Goal: Task Accomplishment & Management: Manage account settings

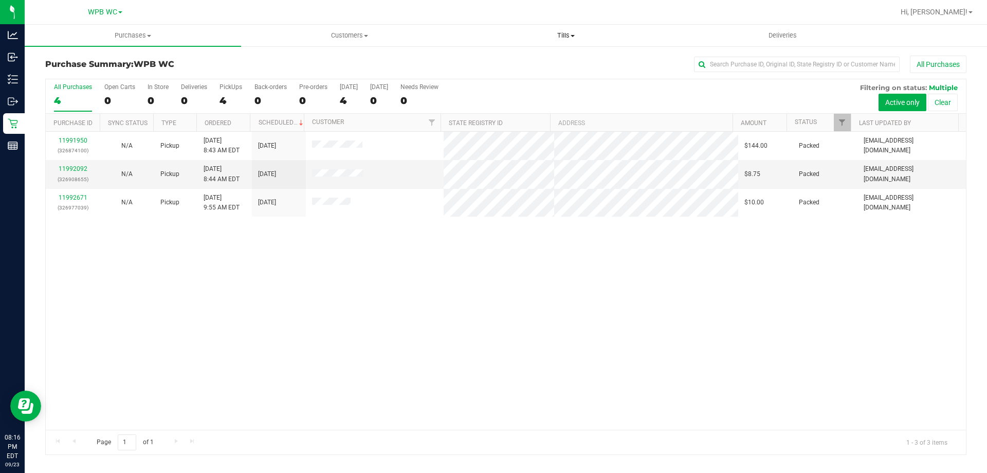
click at [563, 38] on span "Tills" at bounding box center [565, 35] width 215 height 9
click at [524, 65] on span "Manage tills" at bounding box center [492, 62] width 69 height 9
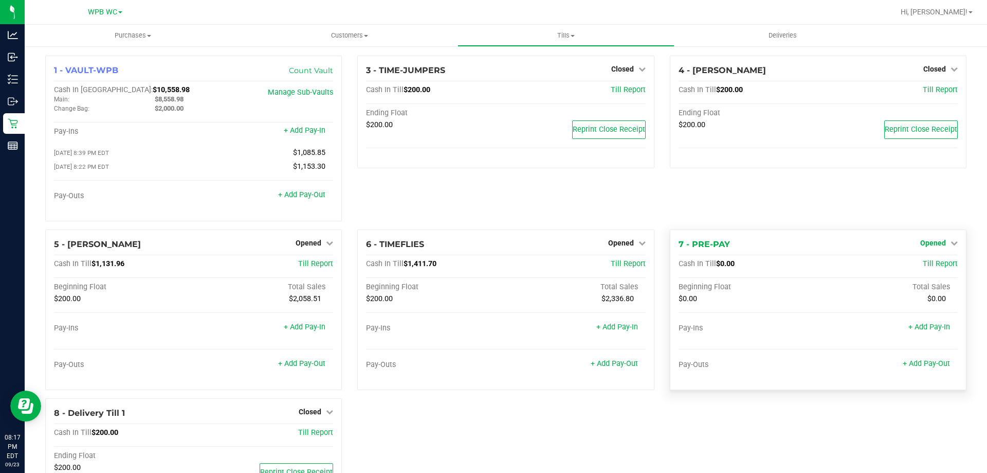
click at [929, 246] on span "Opened" at bounding box center [934, 243] width 26 height 8
click at [925, 267] on link "Close Till" at bounding box center [935, 264] width 28 height 8
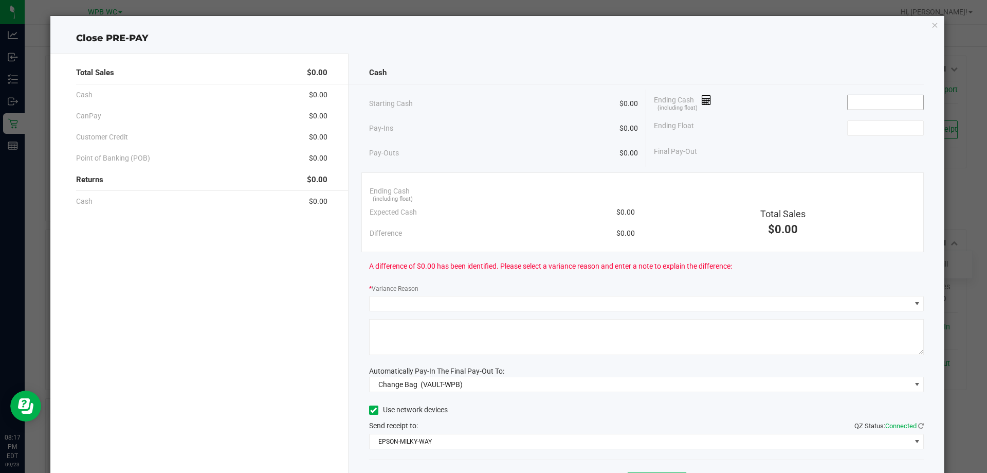
click at [866, 96] on input at bounding box center [886, 102] width 76 height 14
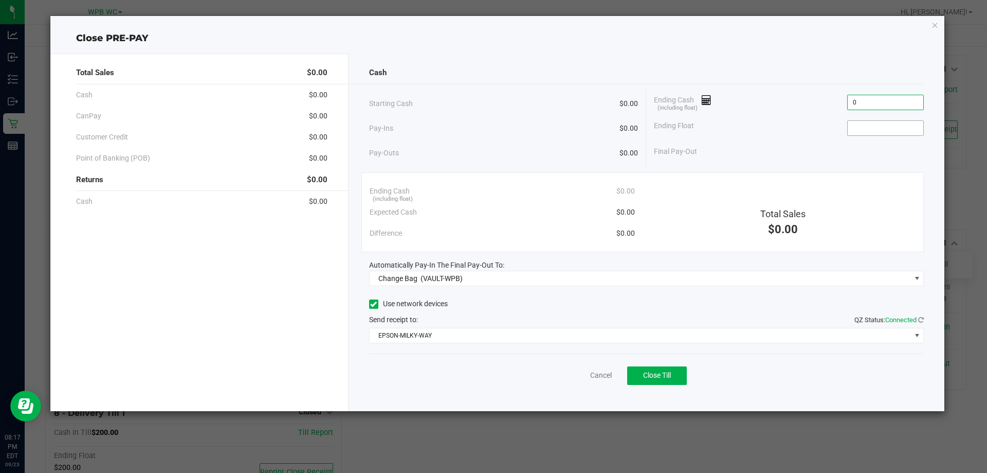
type input "$0.00"
click at [869, 122] on input at bounding box center [886, 128] width 76 height 14
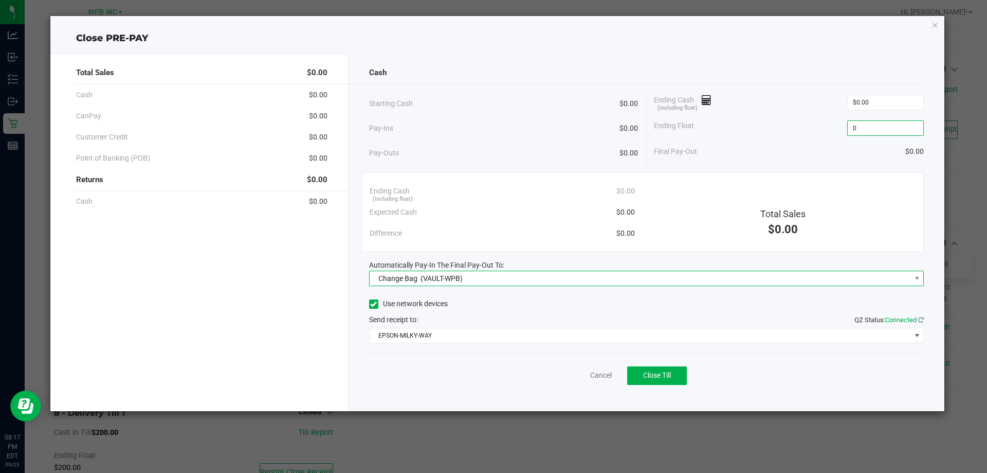
type input "$0.00"
click at [529, 279] on span "Change Bag (VAULT-WPB)" at bounding box center [641, 278] width 542 height 14
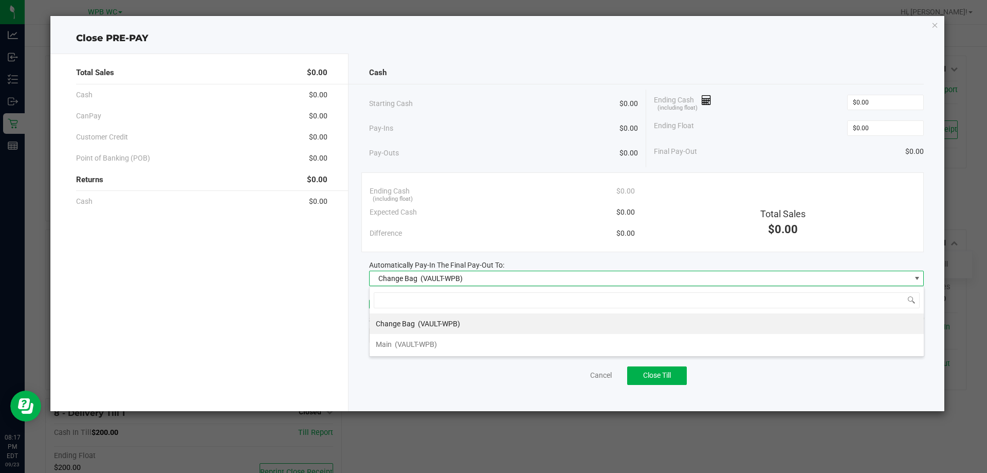
scroll to position [15, 555]
click at [415, 343] on span "(VAULT-WPB)" at bounding box center [416, 344] width 42 height 8
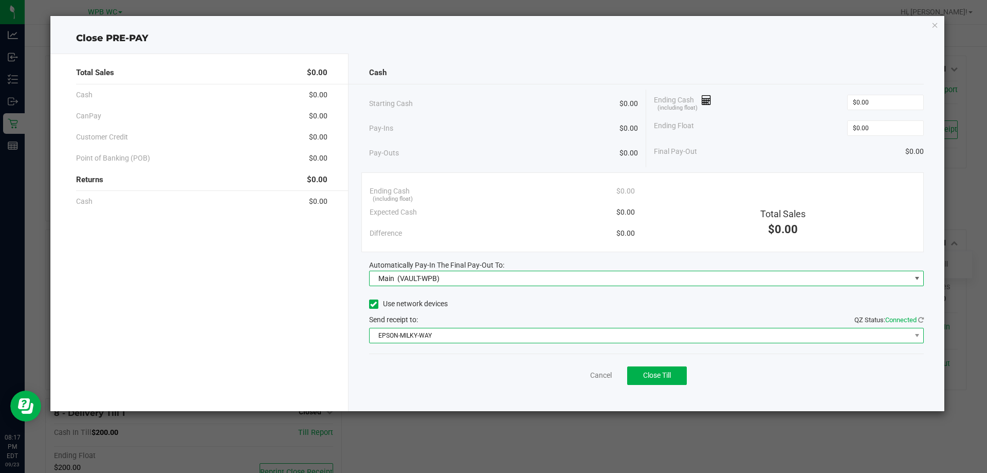
click at [428, 334] on span "EPSON-MILKY-WAY" at bounding box center [641, 335] width 542 height 14
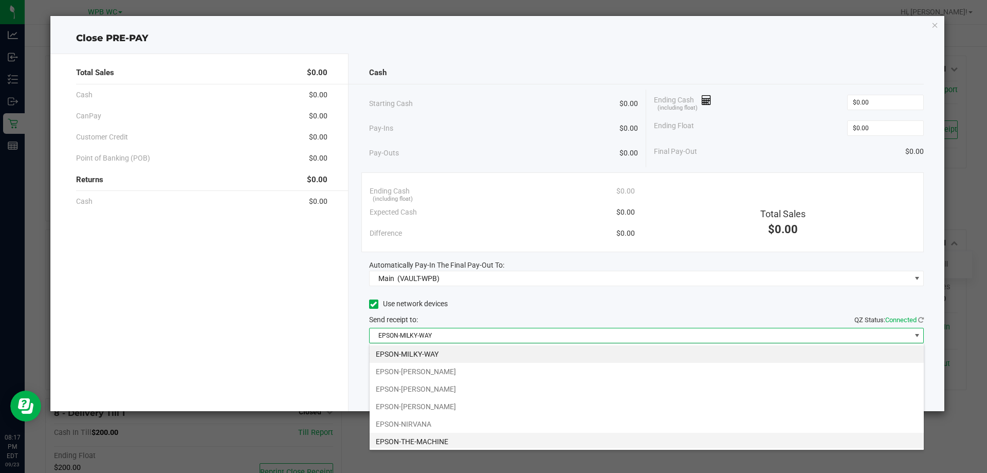
scroll to position [51, 0]
click at [448, 358] on li "EPSON-[PERSON_NAME]" at bounding box center [647, 354] width 554 height 17
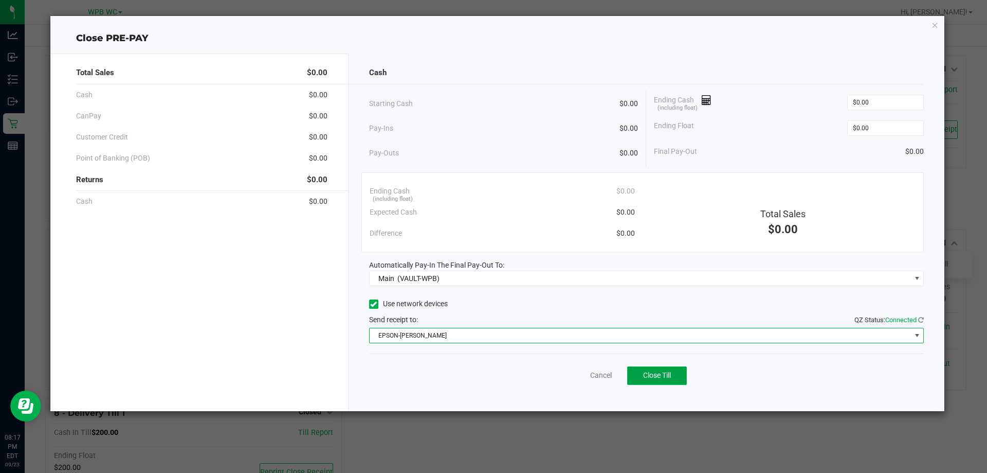
click at [671, 375] on span "Close Till" at bounding box center [657, 375] width 28 height 8
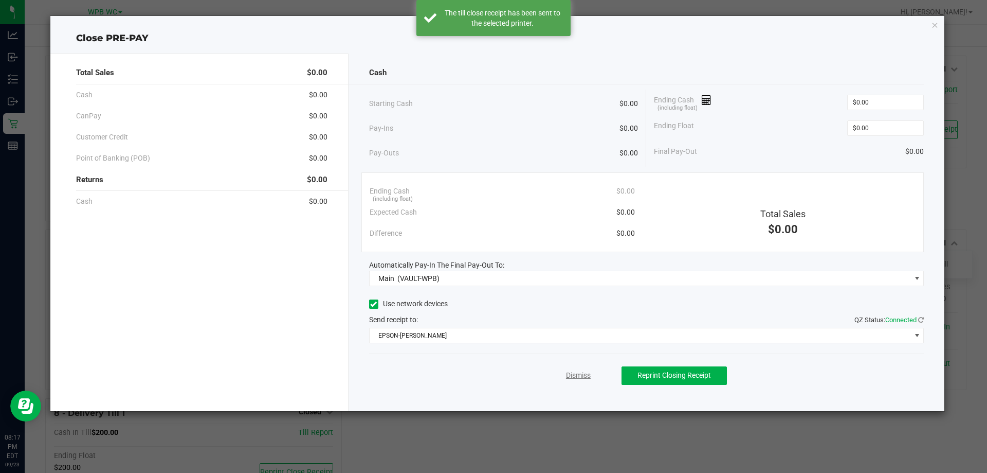
click at [582, 376] on link "Dismiss" at bounding box center [578, 375] width 25 height 11
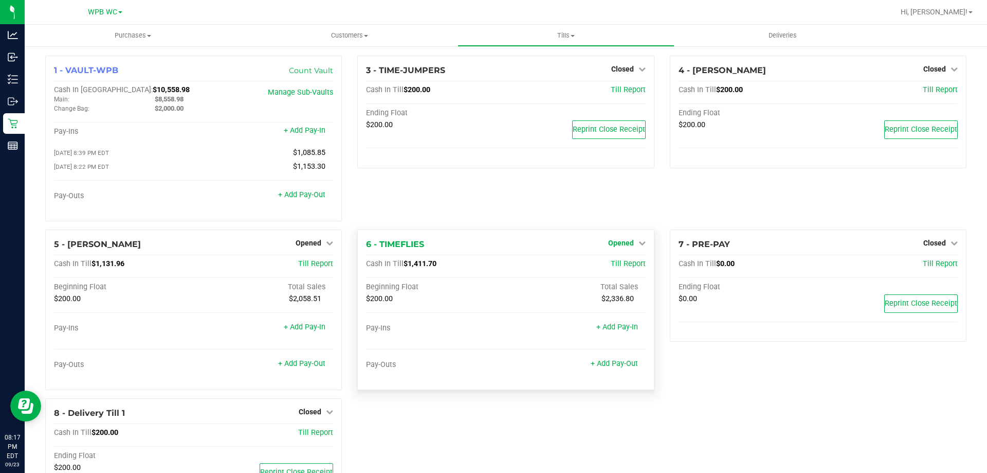
click at [628, 245] on span "Opened" at bounding box center [621, 243] width 26 height 8
click at [618, 266] on link "Close Till" at bounding box center [622, 264] width 28 height 8
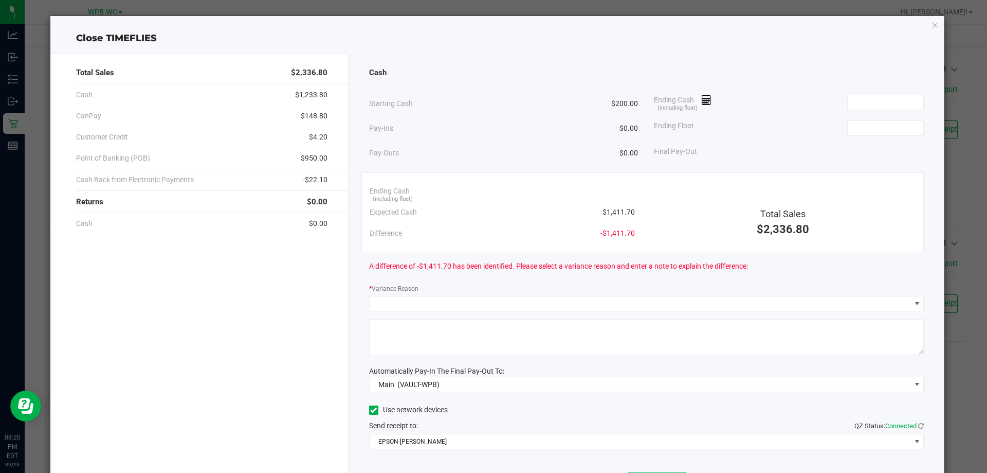
drag, startPoint x: 797, startPoint y: 91, endPoint x: 831, endPoint y: 91, distance: 33.4
click at [797, 91] on div "Ending Cash (including float)" at bounding box center [789, 102] width 270 height 26
click at [848, 97] on input at bounding box center [886, 102] width 76 height 14
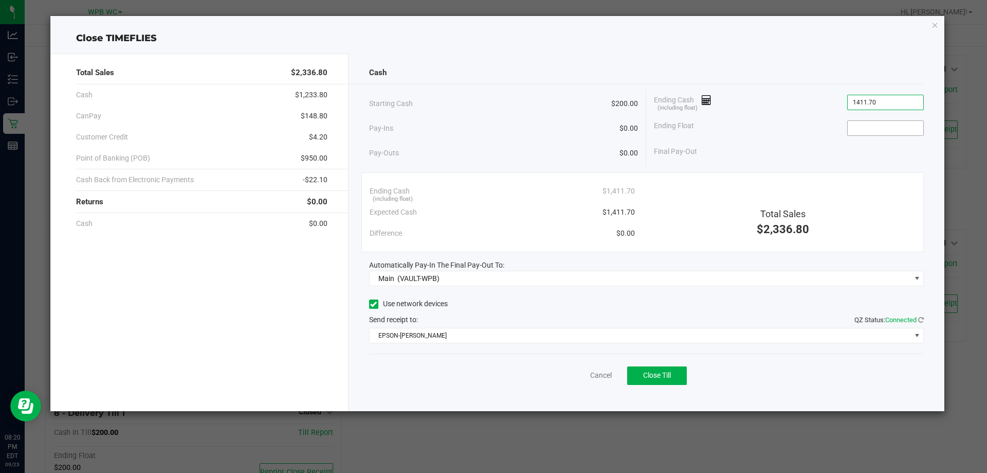
type input "$1,411.70"
click at [893, 122] on input at bounding box center [886, 128] width 76 height 14
type input "$200.00"
click at [737, 143] on div "Final Pay-Out $1,211.70" at bounding box center [789, 151] width 270 height 21
click at [660, 377] on span "Close Till" at bounding box center [657, 375] width 28 height 8
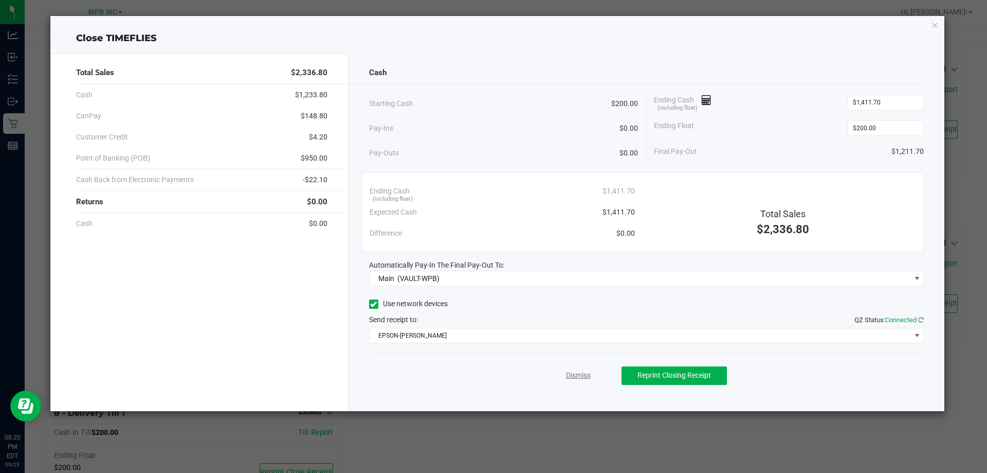
click at [588, 374] on link "Dismiss" at bounding box center [578, 375] width 25 height 11
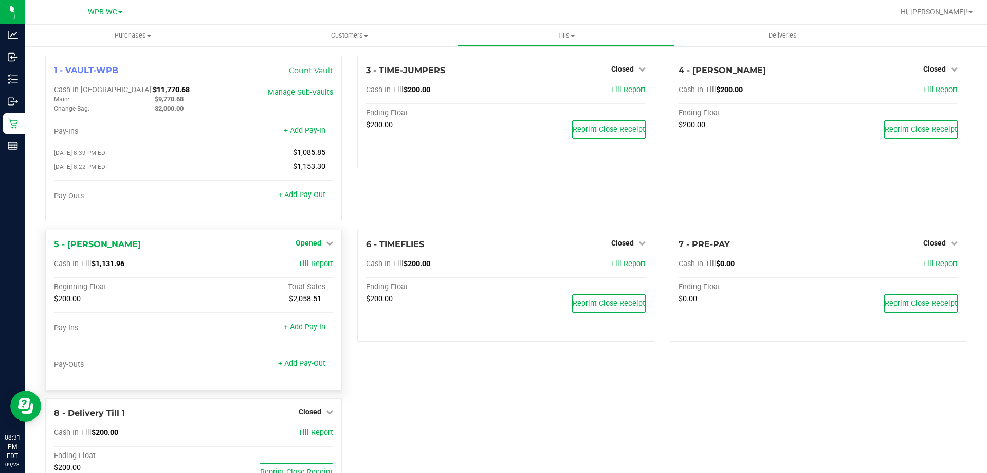
click at [314, 247] on span "Opened" at bounding box center [309, 243] width 26 height 8
click at [309, 263] on link "Close Till" at bounding box center [310, 264] width 28 height 8
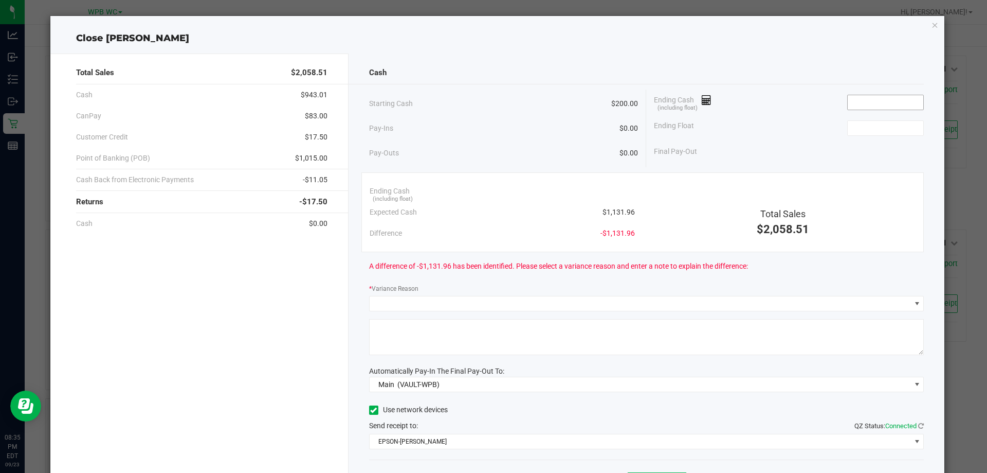
click at [891, 98] on input at bounding box center [886, 102] width 76 height 14
type input "$1,134.41"
click at [889, 127] on input at bounding box center [886, 128] width 76 height 14
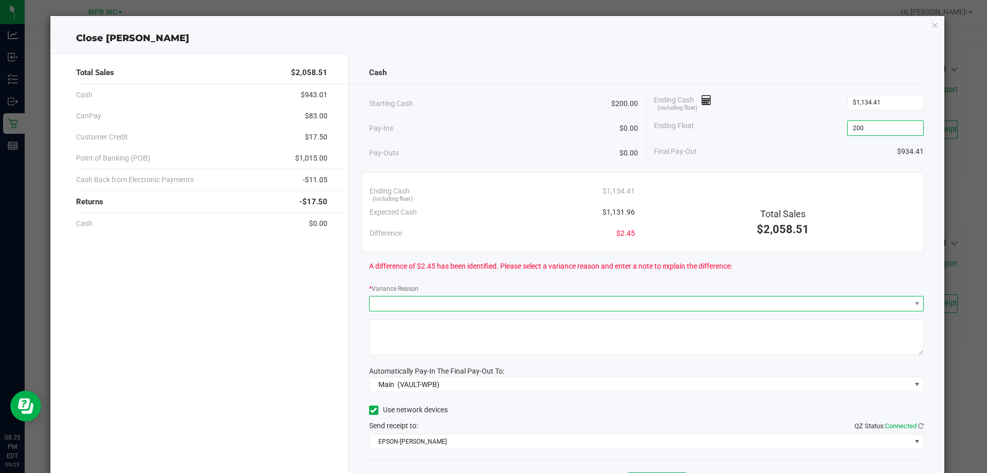
type input "$200.00"
click at [447, 299] on span at bounding box center [641, 303] width 542 height 14
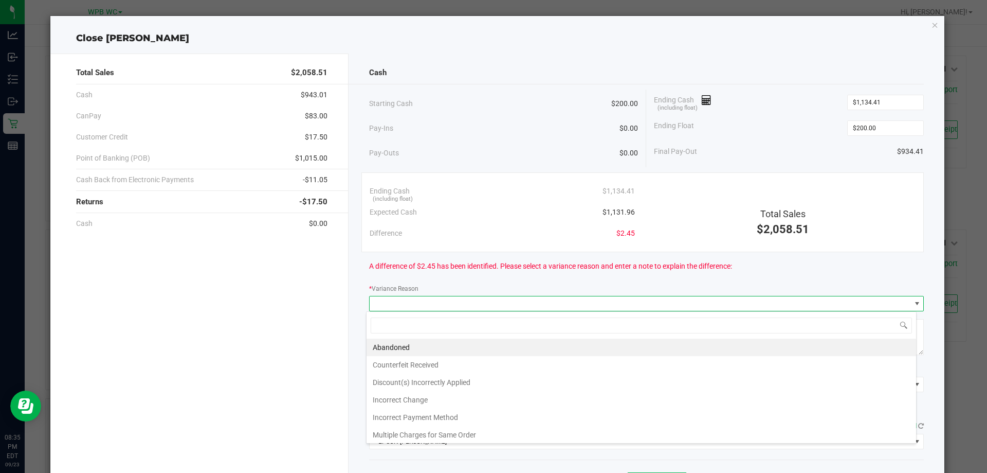
scroll to position [15, 550]
click at [430, 350] on li "Abandoned" at bounding box center [642, 346] width 550 height 17
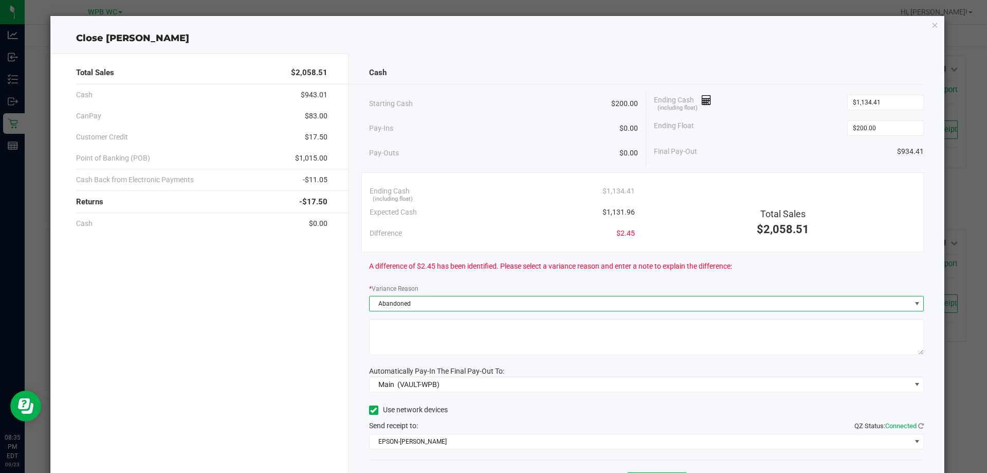
click at [405, 340] on textarea at bounding box center [646, 337] width 555 height 36
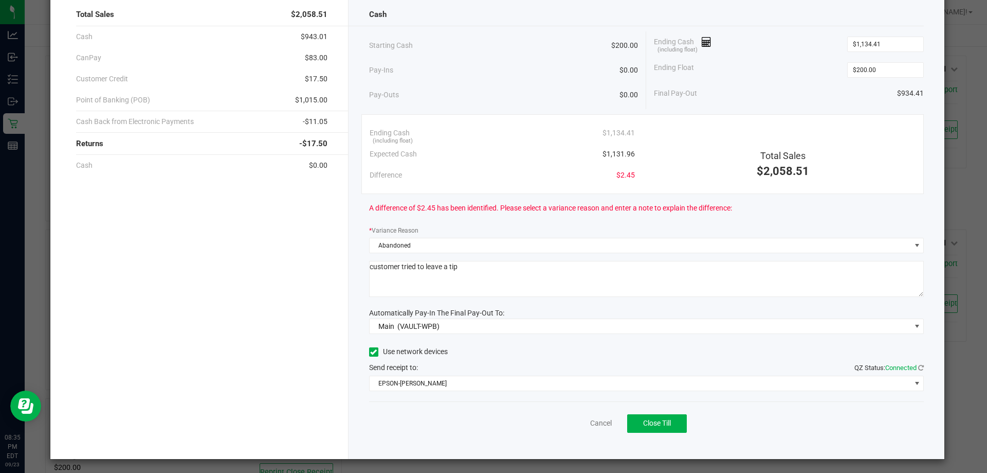
scroll to position [60, 0]
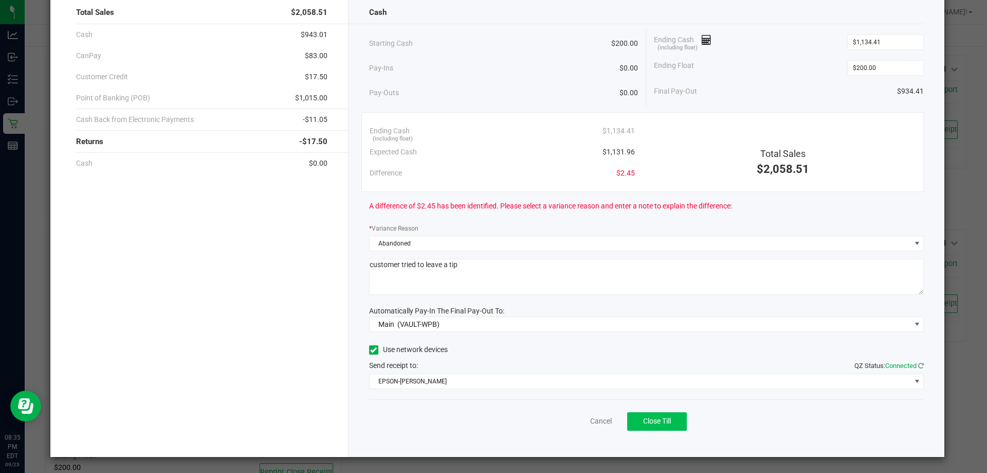
type textarea "customer tried to leave a tip"
click at [673, 425] on button "Close Till" at bounding box center [657, 421] width 60 height 19
click at [571, 417] on link "Dismiss" at bounding box center [578, 421] width 25 height 11
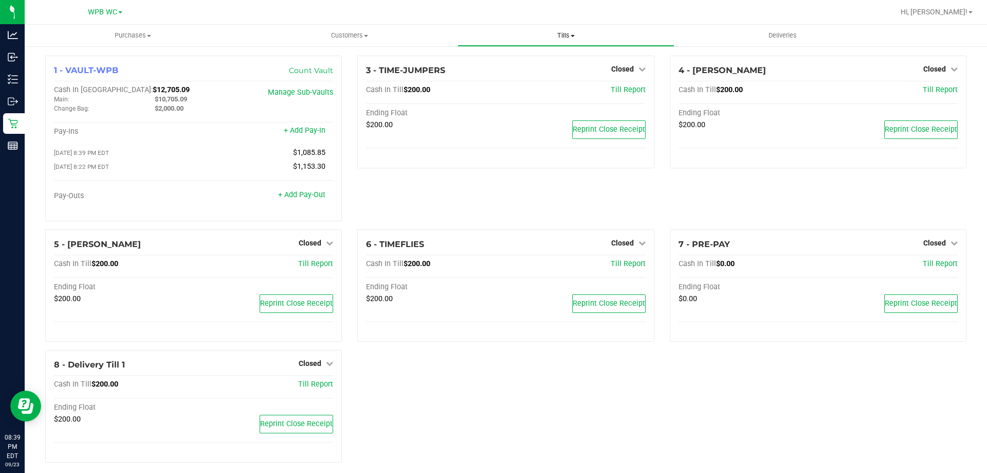
click at [573, 37] on span at bounding box center [573, 36] width 4 height 2
click at [521, 78] on span "Reconcile e-payments" at bounding box center [509, 74] width 102 height 9
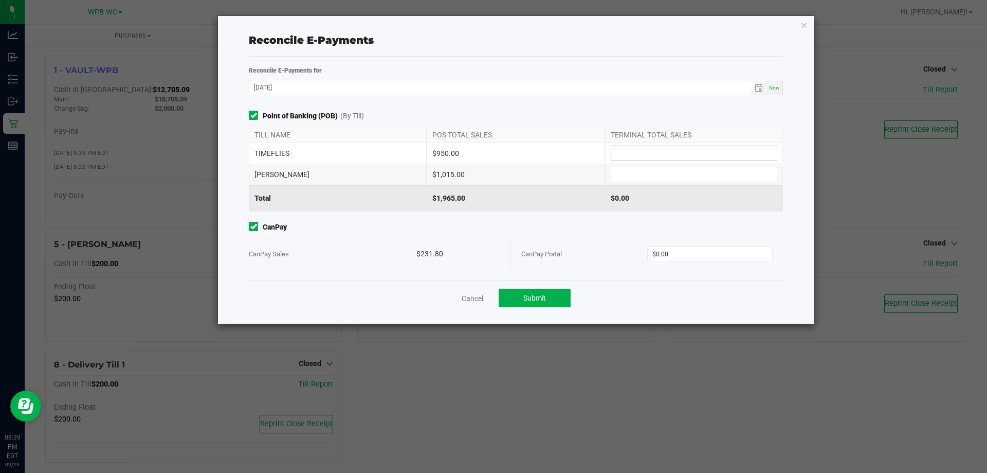
click at [667, 149] on input at bounding box center [694, 153] width 166 height 14
type input "$950.00"
click at [678, 175] on input at bounding box center [694, 174] width 166 height 14
type input "$1,015.00"
click at [708, 258] on input "0" at bounding box center [710, 254] width 125 height 14
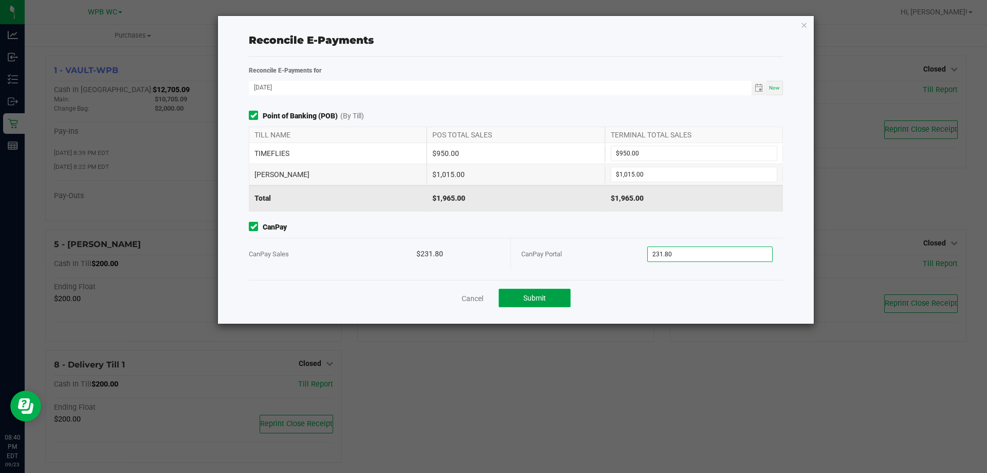
type input "$231.80"
click at [531, 296] on span "Submit" at bounding box center [535, 298] width 23 height 8
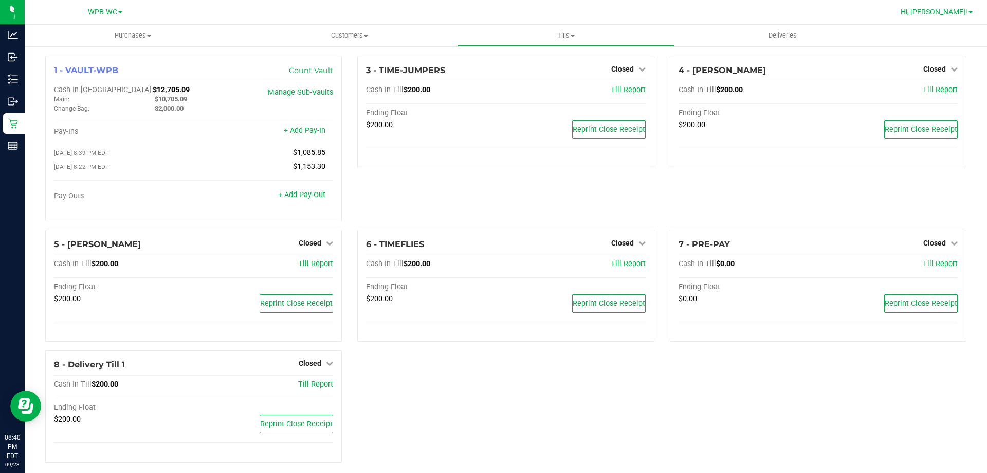
click at [974, 12] on link "Hi, [PERSON_NAME]!" at bounding box center [937, 12] width 80 height 11
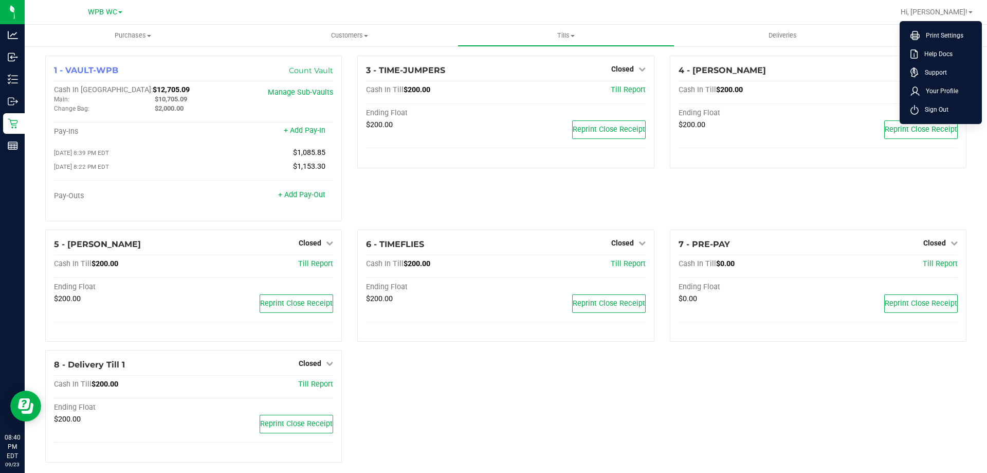
drag, startPoint x: 945, startPoint y: 107, endPoint x: 951, endPoint y: 5, distance: 102.5
click at [945, 108] on span "Sign Out" at bounding box center [934, 109] width 30 height 10
